Goal: Use online tool/utility: Use online tool/utility

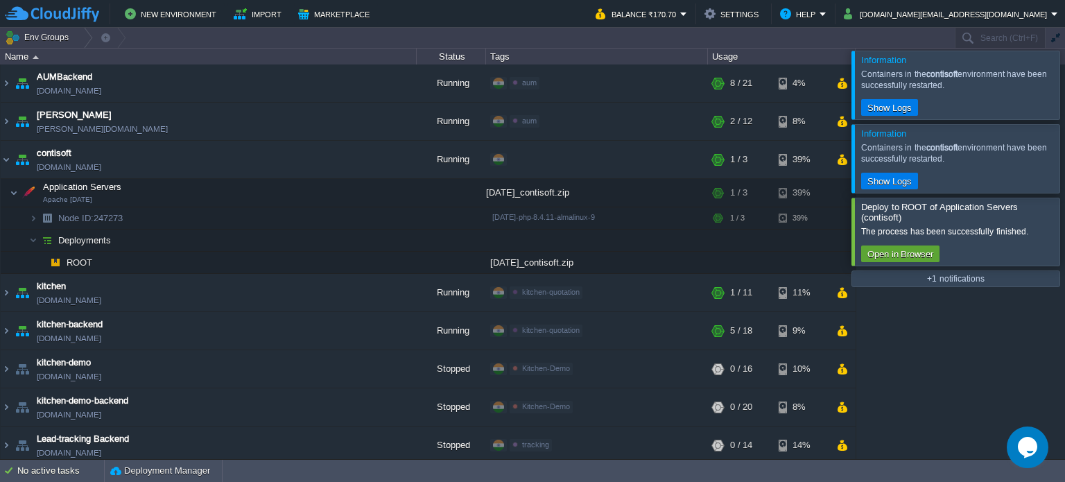
click at [1064, 235] on div at bounding box center [1081, 231] width 0 height 67
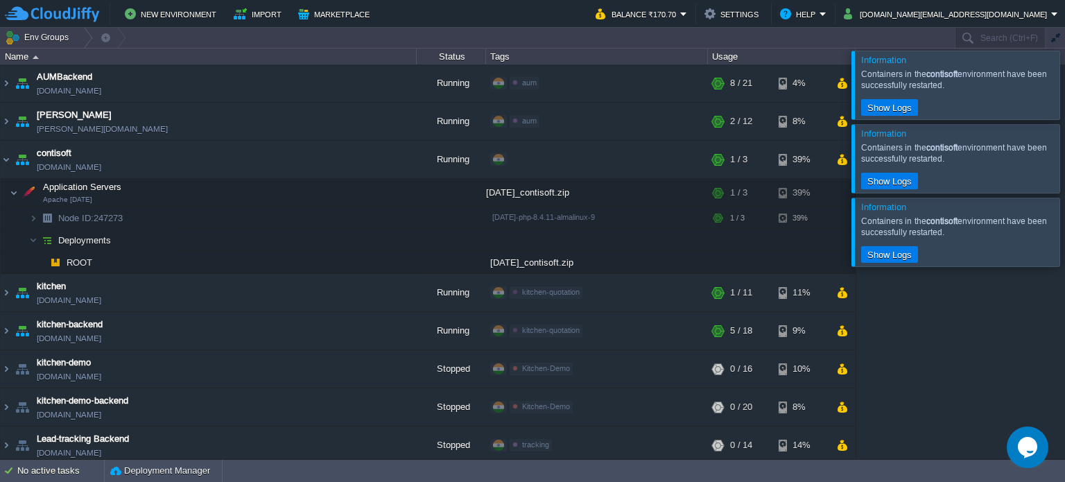
click at [1064, 159] on div at bounding box center [1081, 158] width 0 height 68
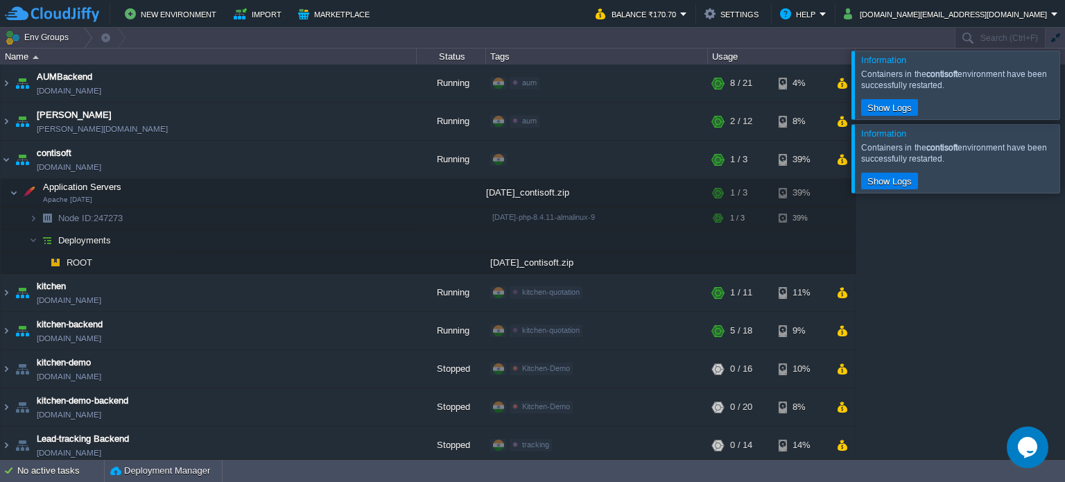
click at [1064, 80] on div at bounding box center [1081, 85] width 0 height 68
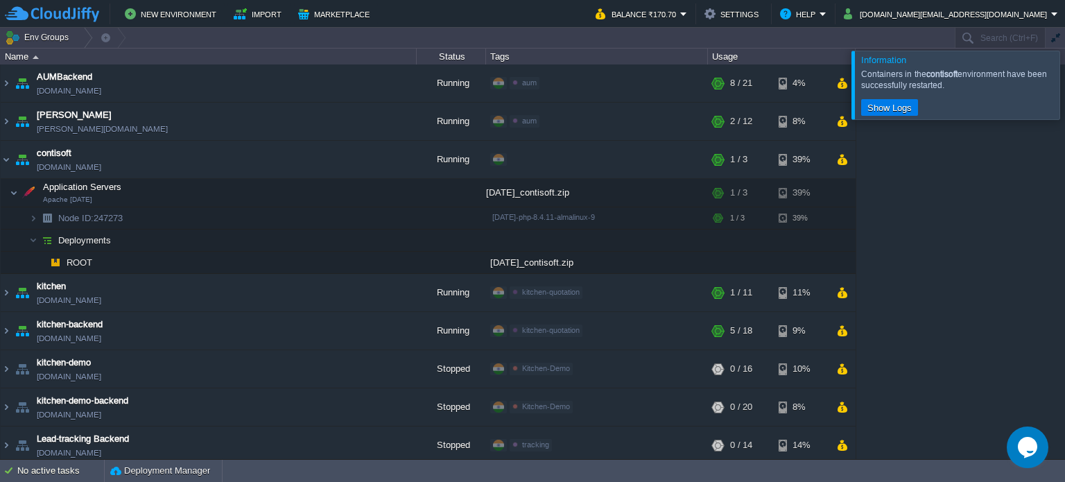
click at [1064, 88] on div at bounding box center [1081, 85] width 0 height 68
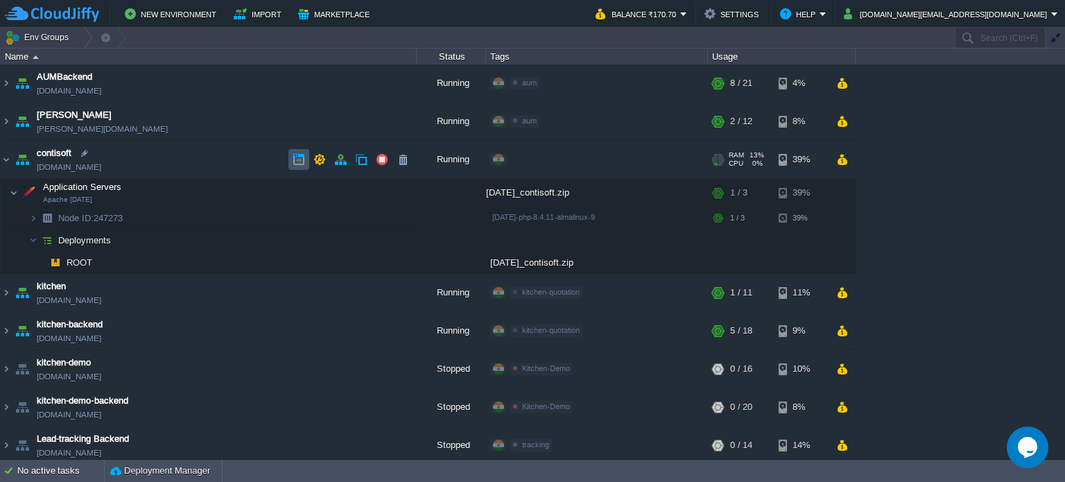
click at [300, 158] on button "button" at bounding box center [299, 159] width 12 height 12
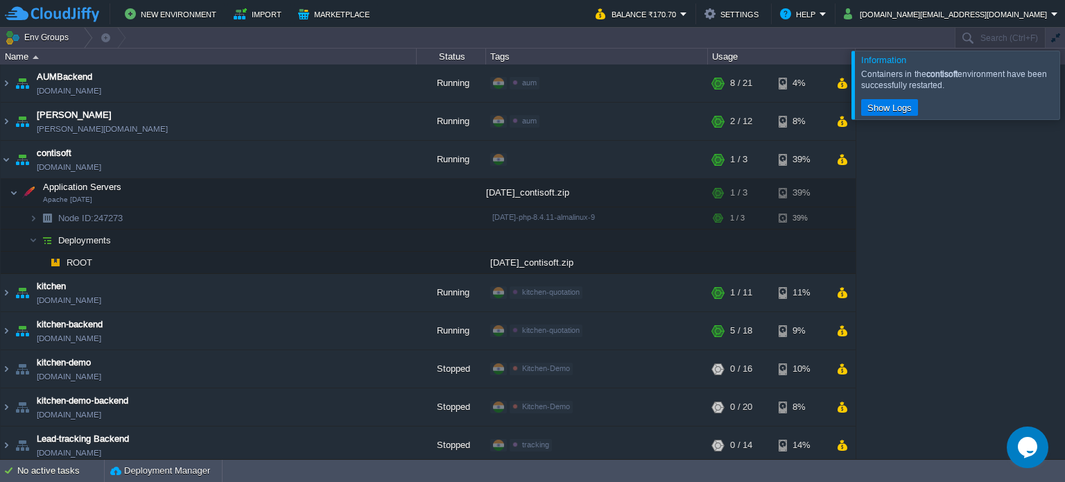
click at [1064, 89] on div at bounding box center [1081, 85] width 0 height 68
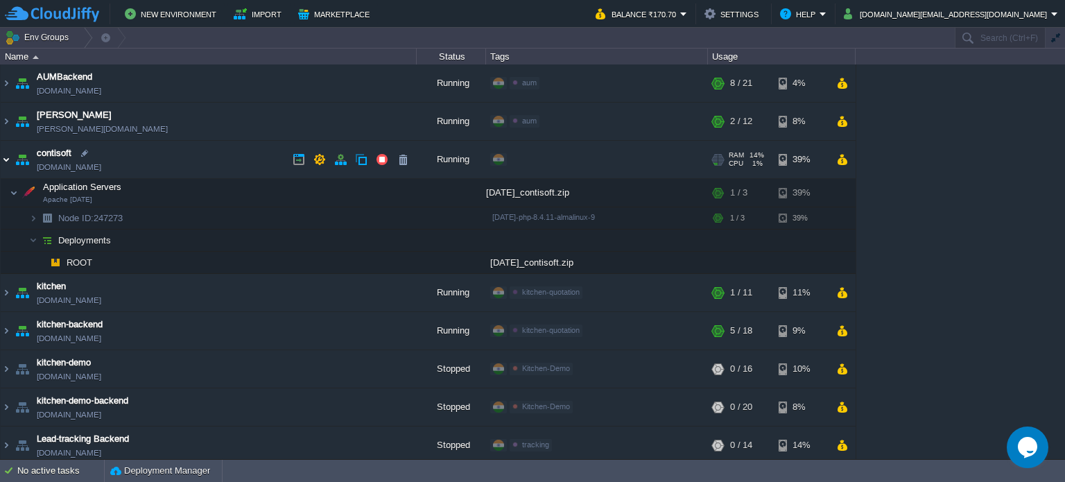
click at [8, 158] on img at bounding box center [6, 159] width 11 height 37
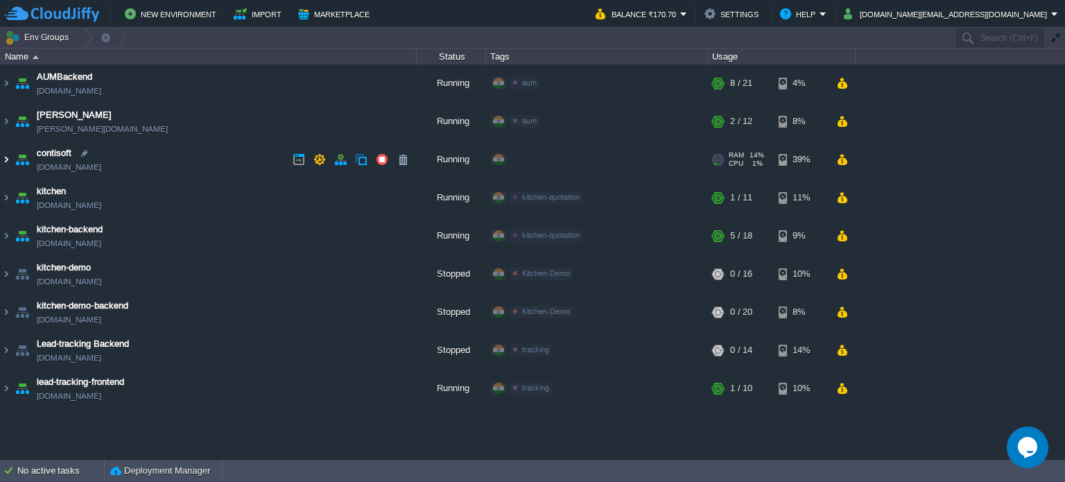
click at [3, 159] on img at bounding box center [6, 159] width 11 height 37
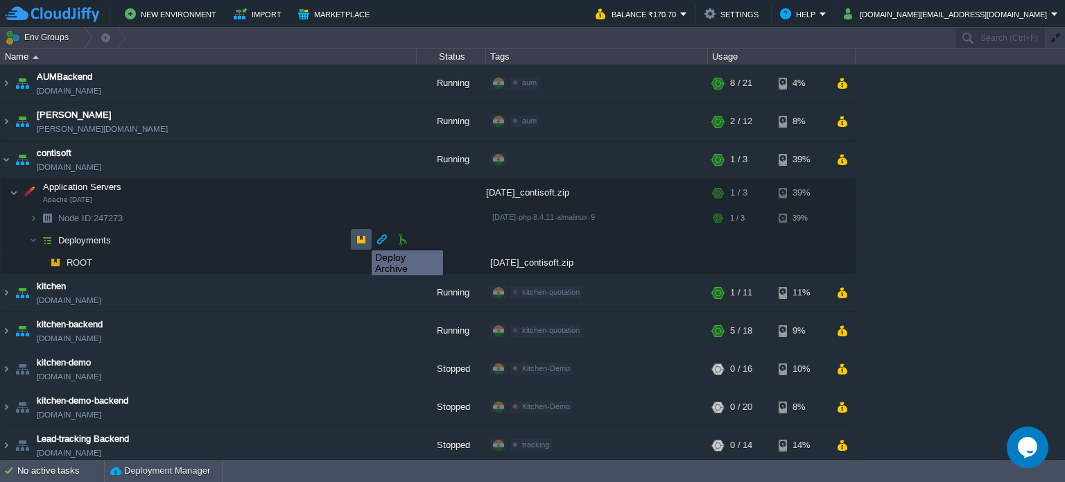
click at [361, 238] on button "button" at bounding box center [361, 239] width 12 height 12
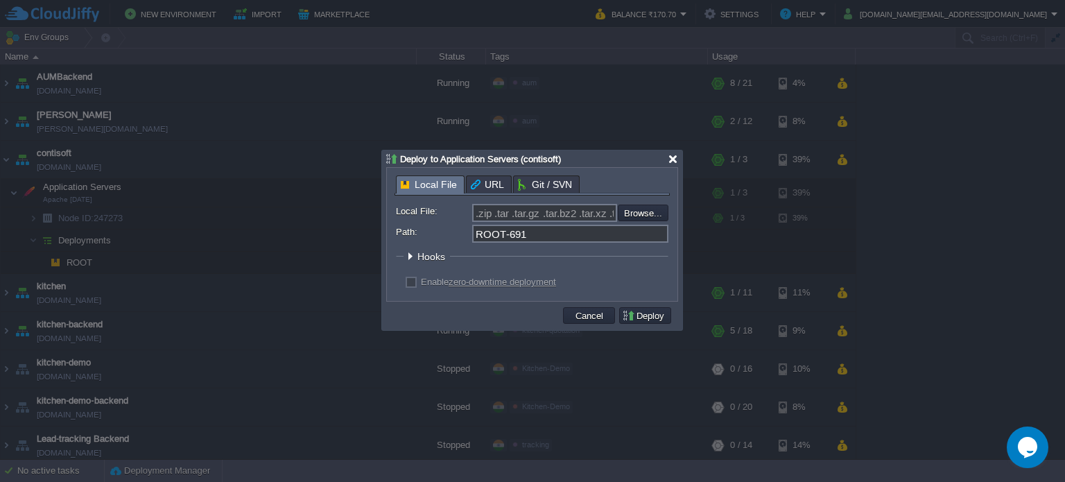
click at [670, 160] on div at bounding box center [673, 159] width 10 height 10
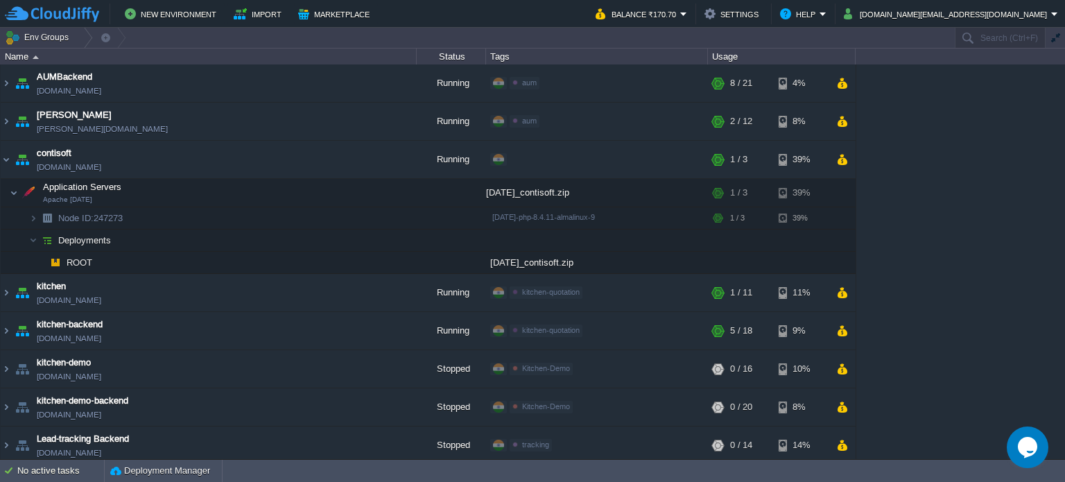
click at [976, 247] on div "AUMBackend [DOMAIN_NAME] Running aum Edit RAM 27% CPU 1% 8 / 21 4% aumtech [DOM…" at bounding box center [532, 261] width 1065 height 394
click at [7, 161] on img at bounding box center [6, 159] width 11 height 37
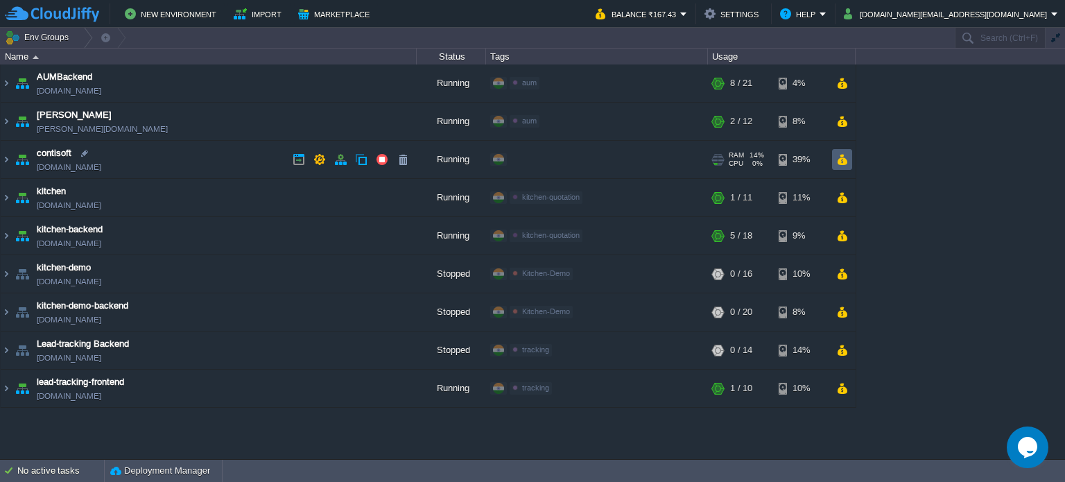
click at [846, 161] on button "button" at bounding box center [842, 159] width 12 height 12
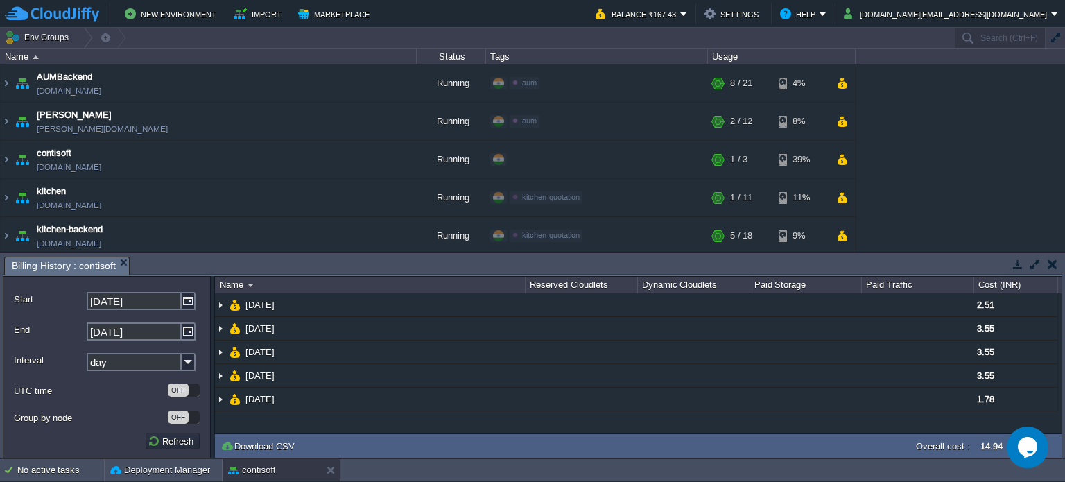
click at [1049, 267] on button "button" at bounding box center [1052, 264] width 10 height 12
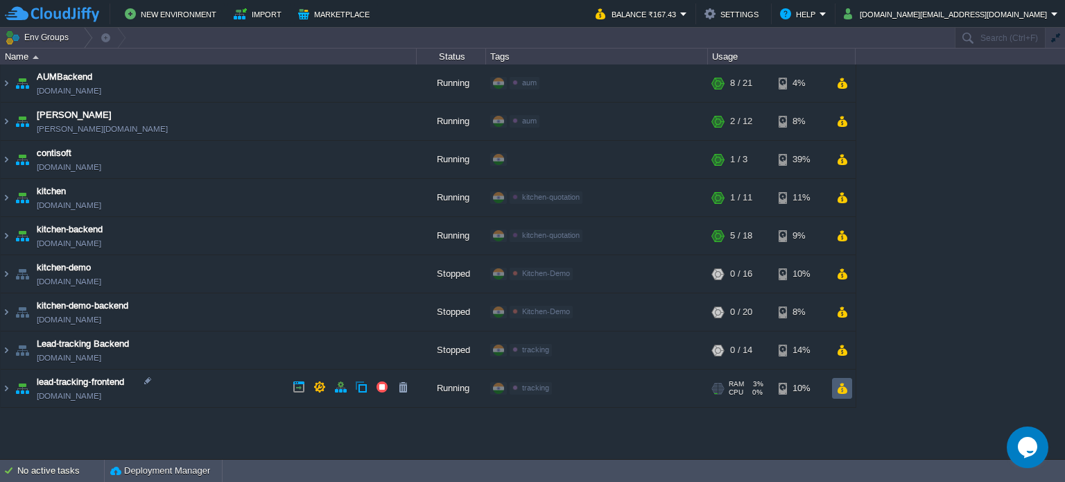
click at [840, 392] on button "button" at bounding box center [842, 388] width 12 height 12
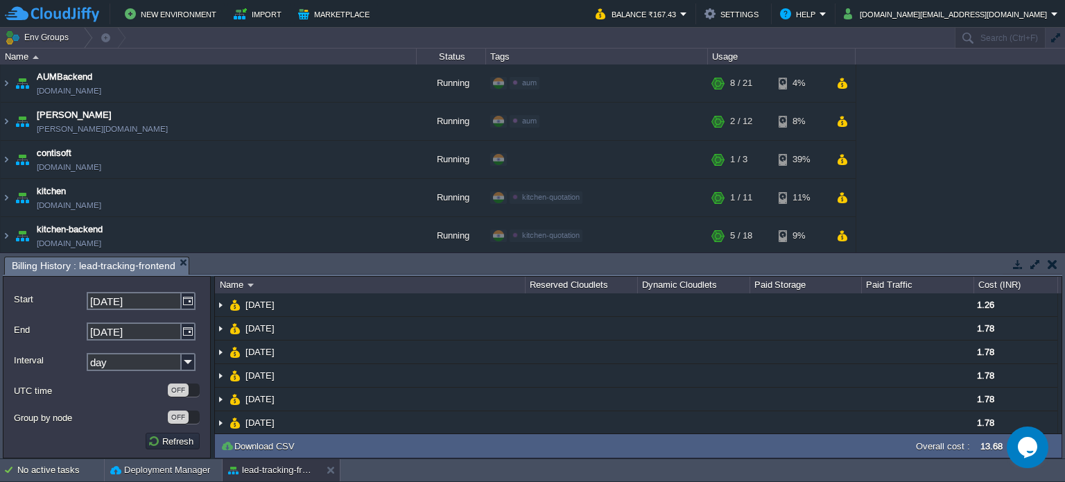
click at [1056, 262] on td at bounding box center [1051, 264] width 17 height 17
